Goal: Information Seeking & Learning: Learn about a topic

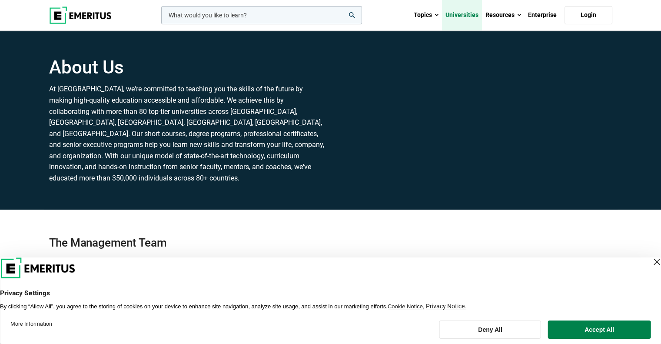
click at [466, 13] on link "Universities" at bounding box center [462, 15] width 40 height 30
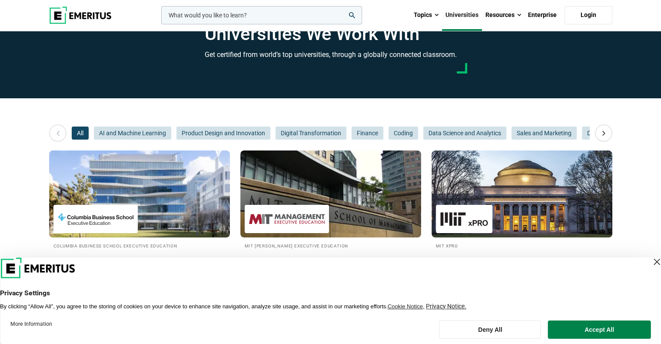
scroll to position [87, 0]
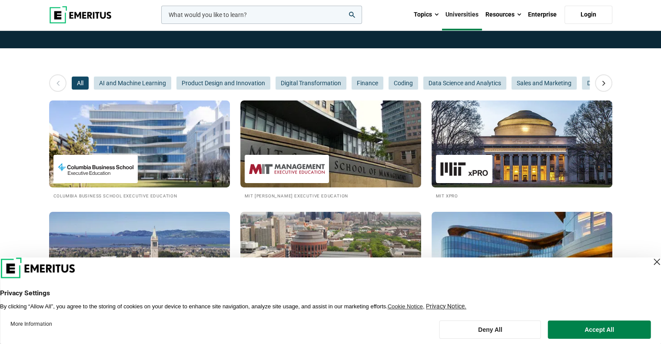
click at [651, 259] on div "Close Layer" at bounding box center [656, 261] width 12 height 12
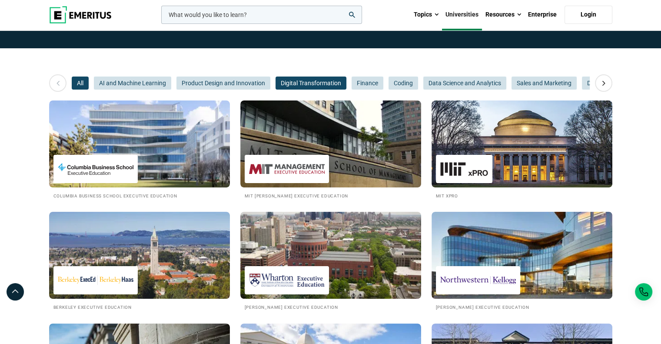
click at [308, 81] on span "Digital Transformation" at bounding box center [310, 82] width 71 height 13
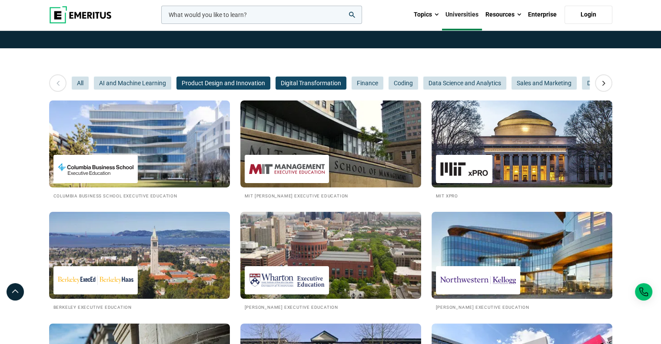
click at [253, 79] on span "Product Design and Innovation" at bounding box center [223, 82] width 94 height 13
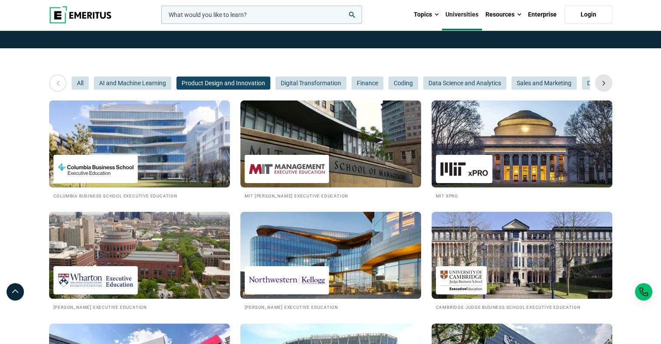
click at [601, 83] on icon at bounding box center [603, 83] width 15 height 16
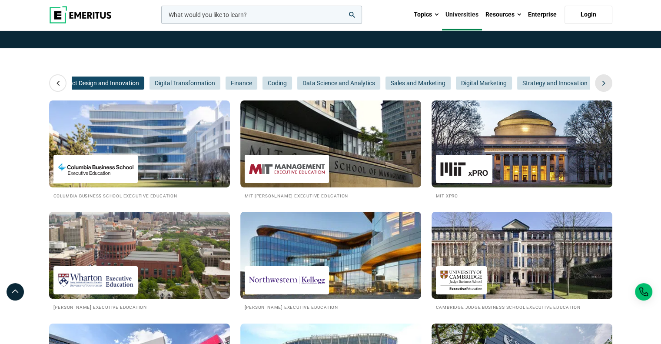
scroll to position [0, 130]
click at [601, 83] on icon at bounding box center [603, 83] width 15 height 16
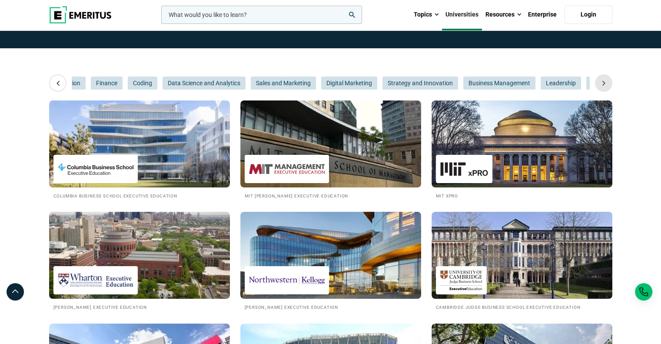
click at [601, 83] on icon at bounding box center [603, 83] width 15 height 16
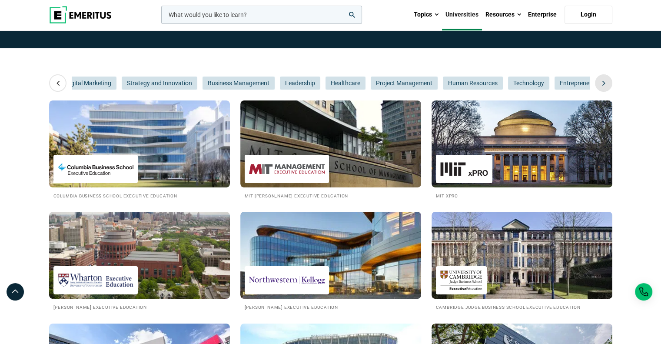
click at [601, 83] on icon at bounding box center [603, 83] width 15 height 16
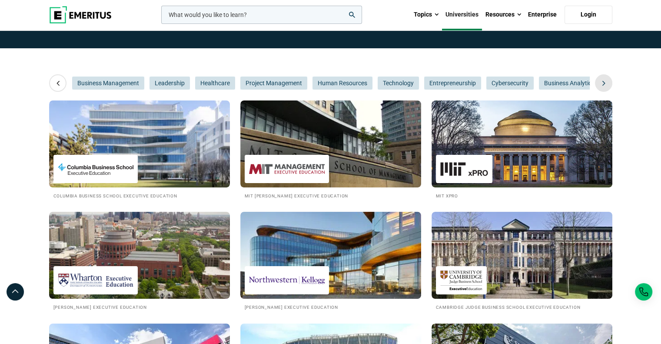
click at [601, 83] on icon at bounding box center [603, 83] width 15 height 16
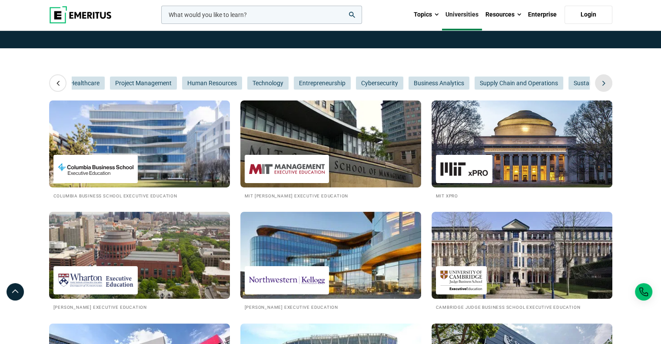
click at [601, 83] on icon at bounding box center [603, 83] width 15 height 16
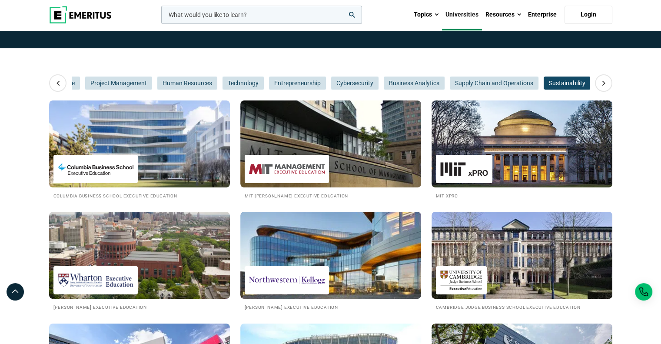
click at [565, 80] on span "Sustainability" at bounding box center [566, 82] width 47 height 13
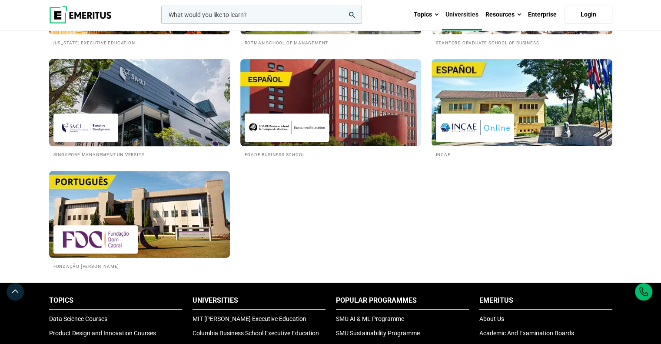
scroll to position [304, 0]
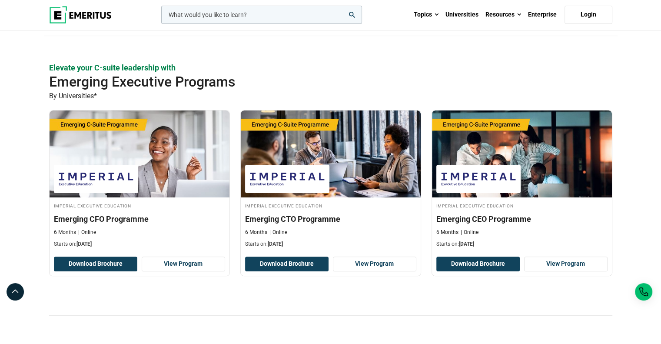
scroll to position [217, 0]
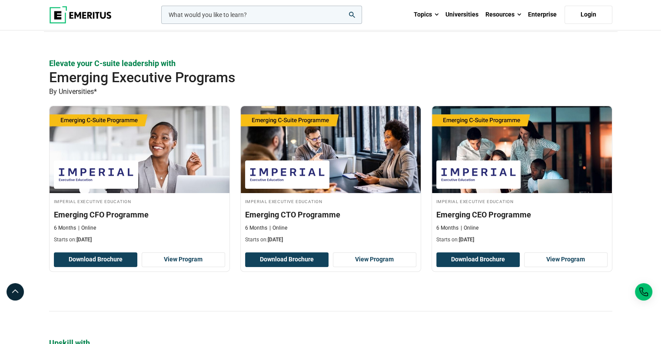
click at [360, 74] on h2 "Emerging Executive Programs" at bounding box center [302, 77] width 506 height 17
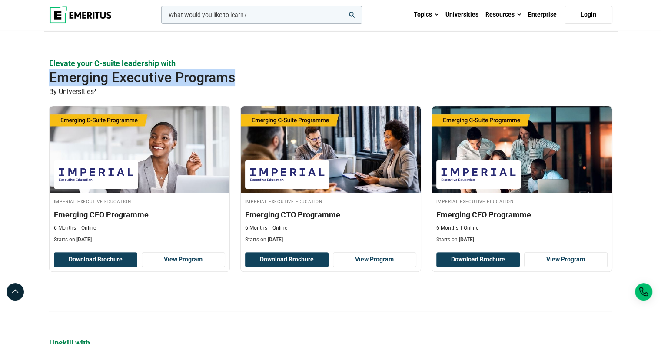
drag, startPoint x: 78, startPoint y: 77, endPoint x: 236, endPoint y: 78, distance: 157.7
click at [236, 78] on h2 "Emerging Executive Programs" at bounding box center [302, 77] width 506 height 17
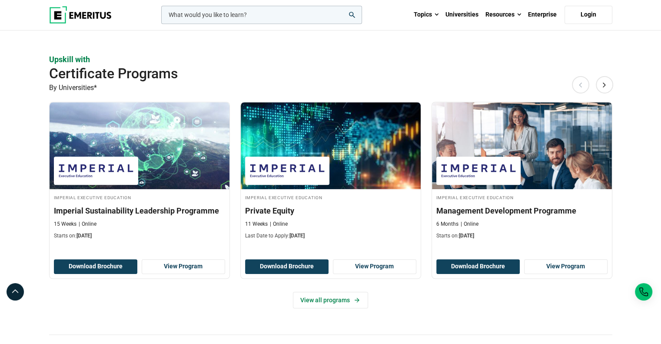
scroll to position [521, 0]
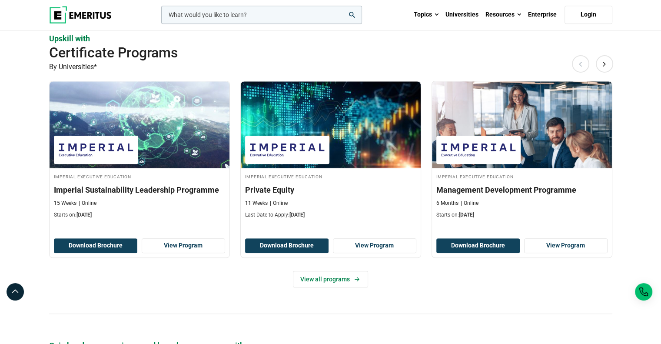
click at [348, 61] on p "By Universities*" at bounding box center [330, 66] width 563 height 11
click at [608, 65] on button "Next" at bounding box center [603, 63] width 17 height 17
